Goal: Go to known website: Go to known website

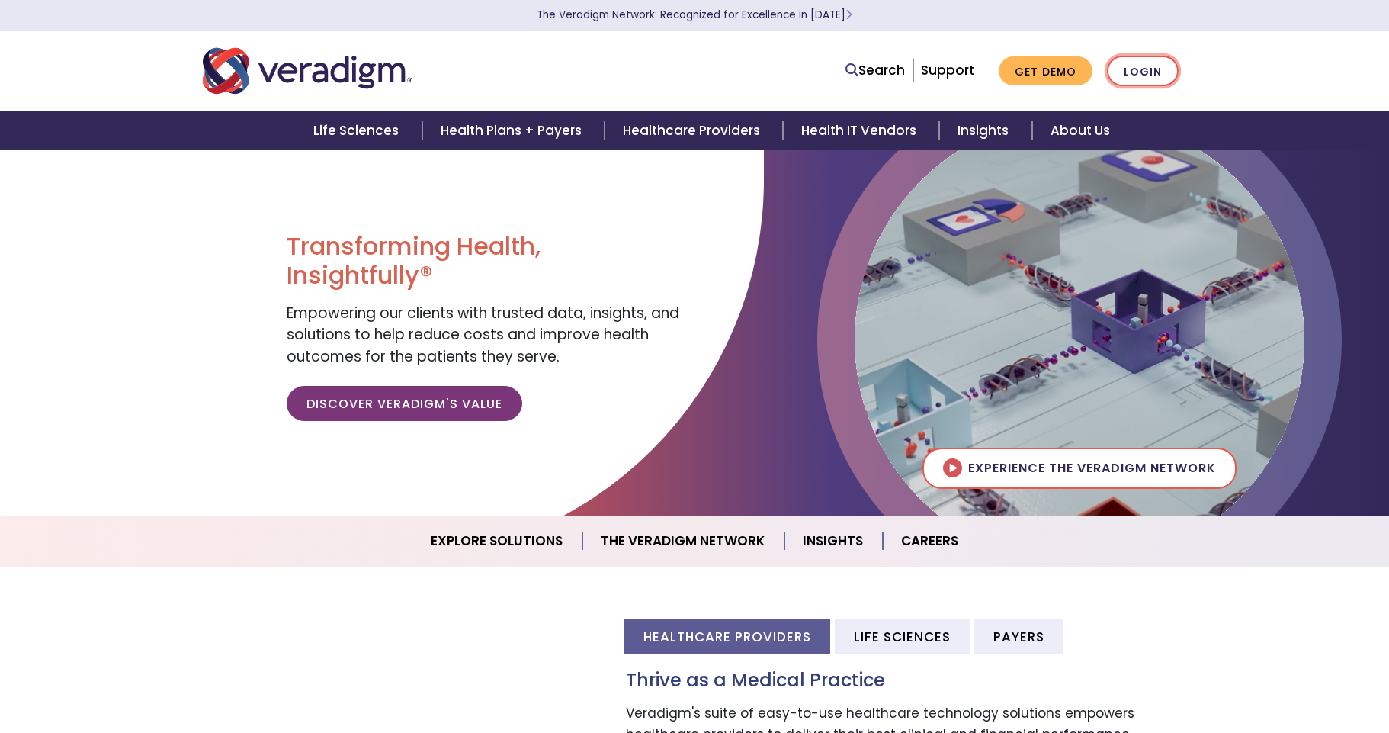
click at [1138, 74] on link "Login" at bounding box center [1143, 71] width 72 height 31
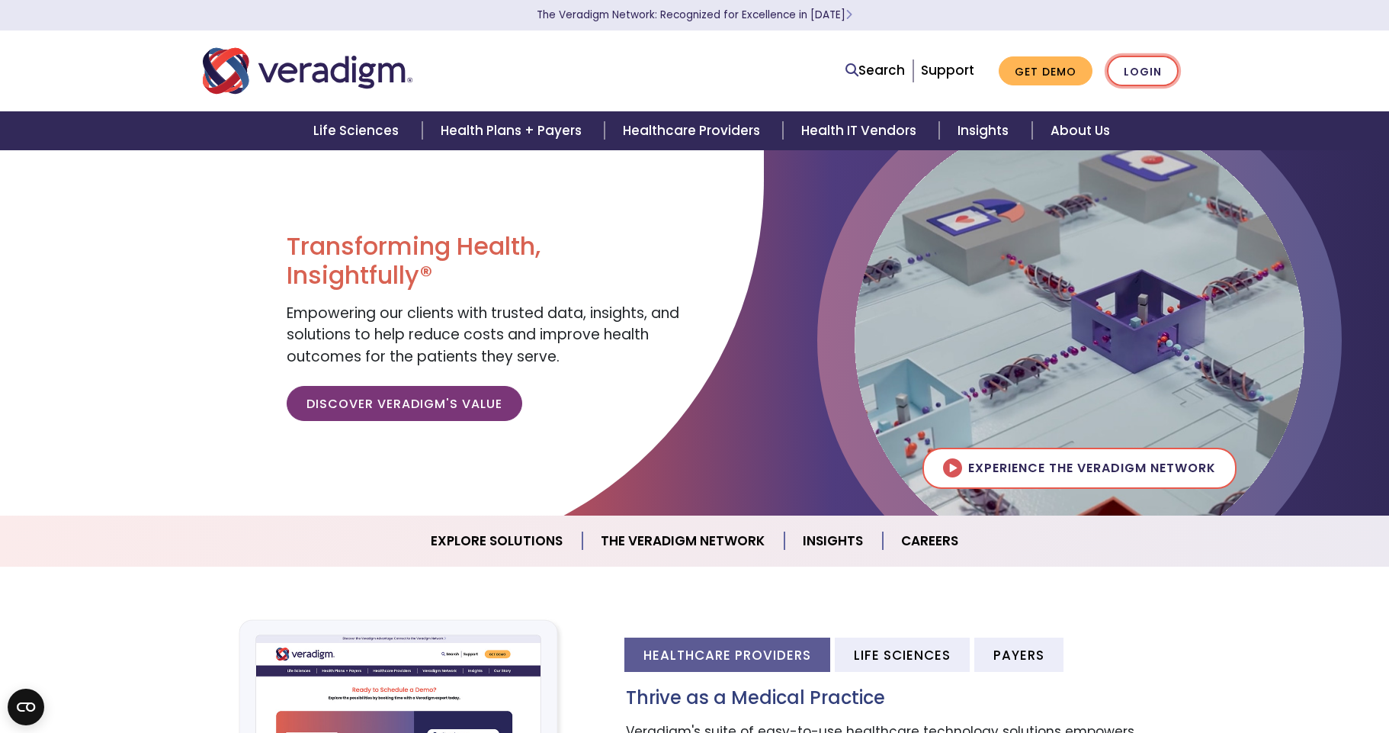
click at [1154, 74] on link "Login" at bounding box center [1143, 71] width 72 height 31
